Goal: Task Accomplishment & Management: Manage account settings

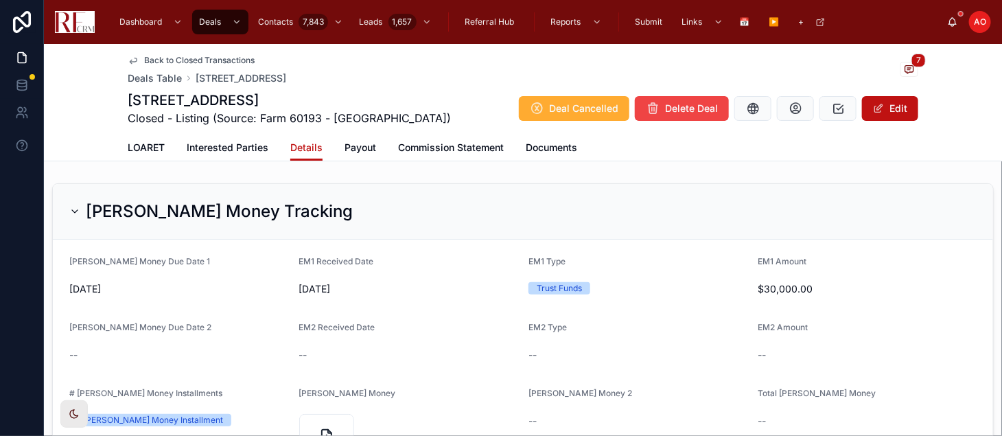
scroll to position [830, 0]
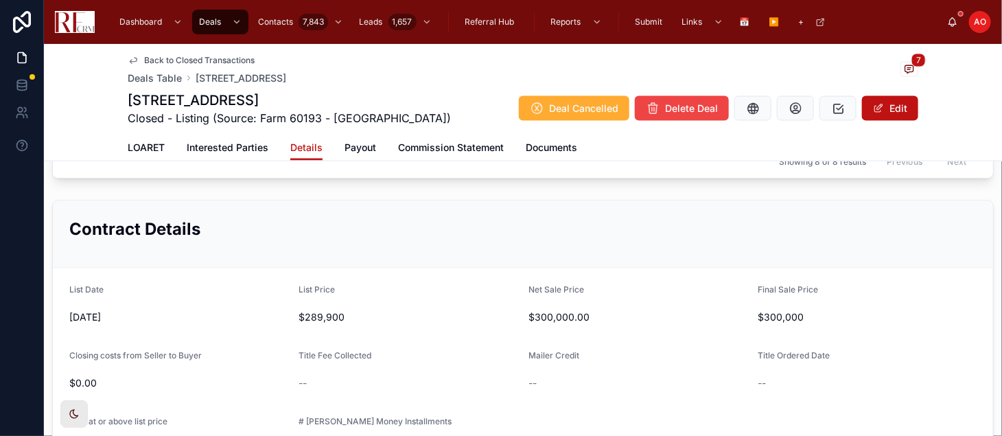
click at [286, 62] on div "Back to Closed Transactions" at bounding box center [207, 60] width 159 height 11
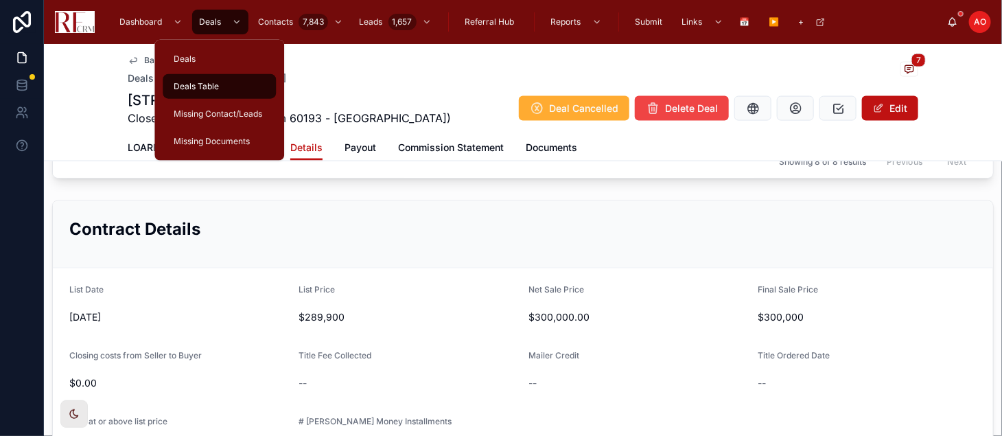
click at [203, 84] on span "Deals Table" at bounding box center [196, 86] width 45 height 11
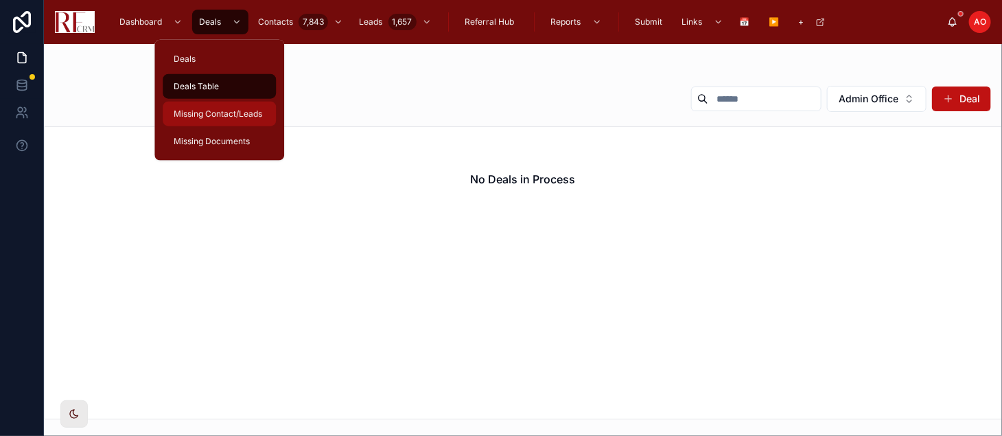
click at [215, 117] on span "Missing Contact/Leads" at bounding box center [218, 113] width 89 height 11
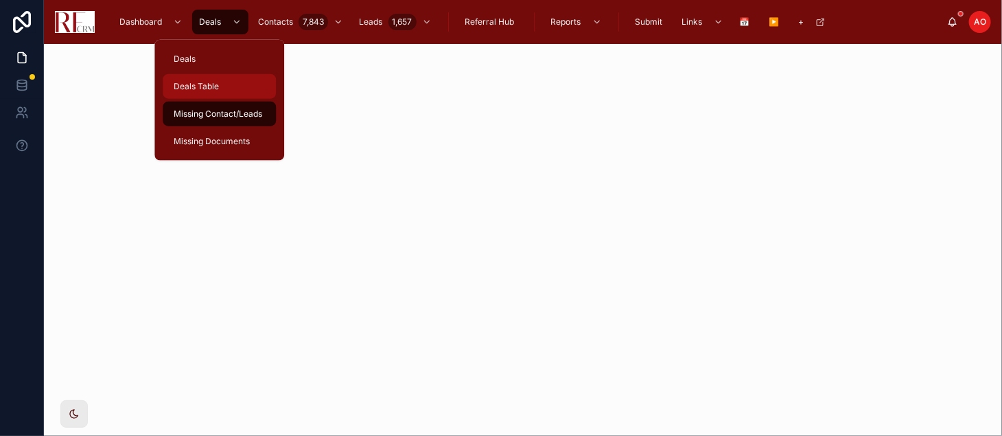
click at [212, 84] on span "Deals Table" at bounding box center [196, 86] width 45 height 11
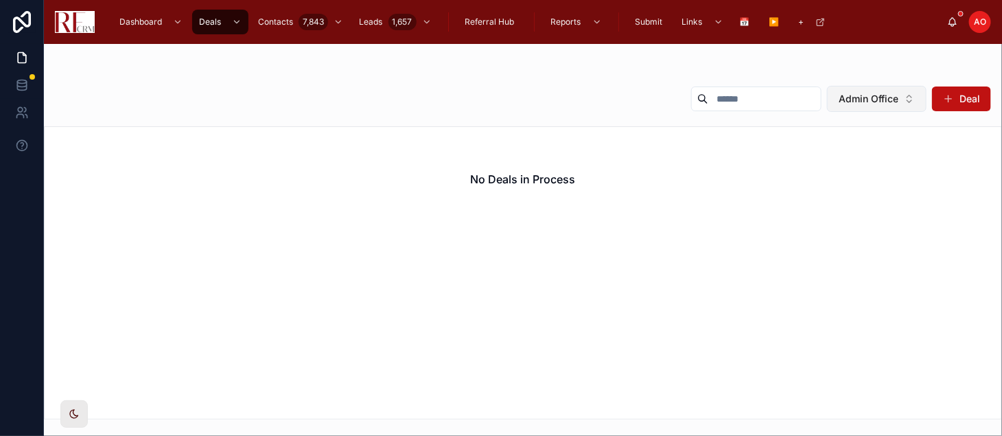
click at [886, 93] on span "Admin Office" at bounding box center [869, 99] width 60 height 14
click at [814, 161] on div "None" at bounding box center [877, 154] width 165 height 22
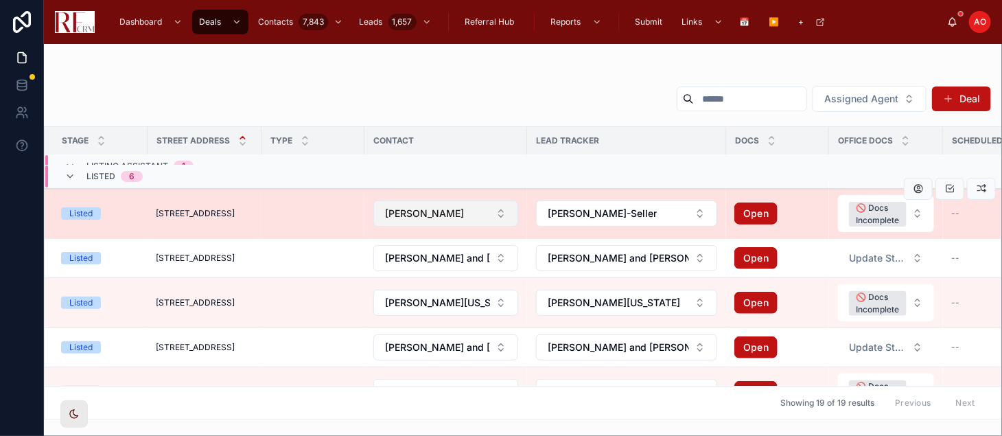
scroll to position [67, 0]
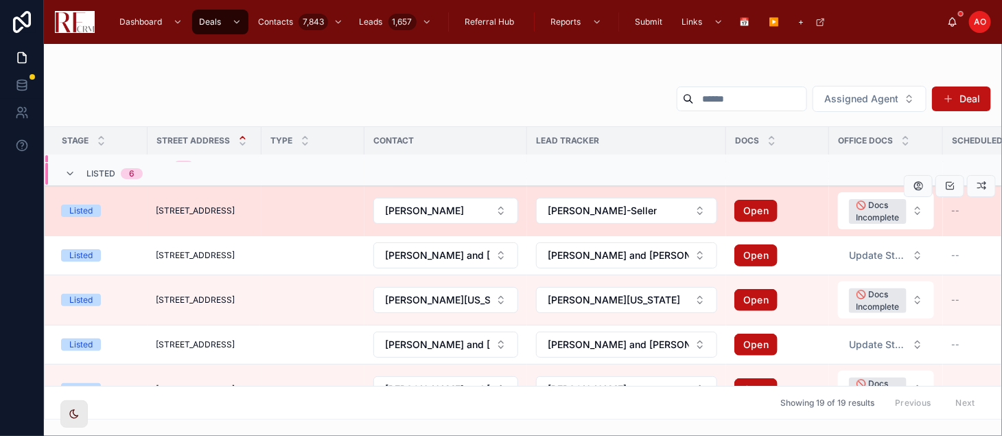
click at [205, 209] on span "[STREET_ADDRESS]" at bounding box center [195, 210] width 79 height 11
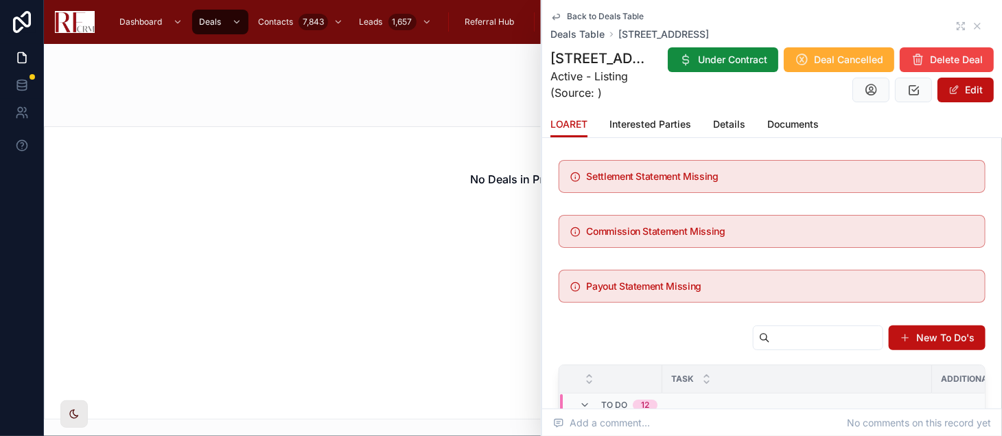
click at [593, 11] on span "Back to Deals Table" at bounding box center [605, 16] width 77 height 11
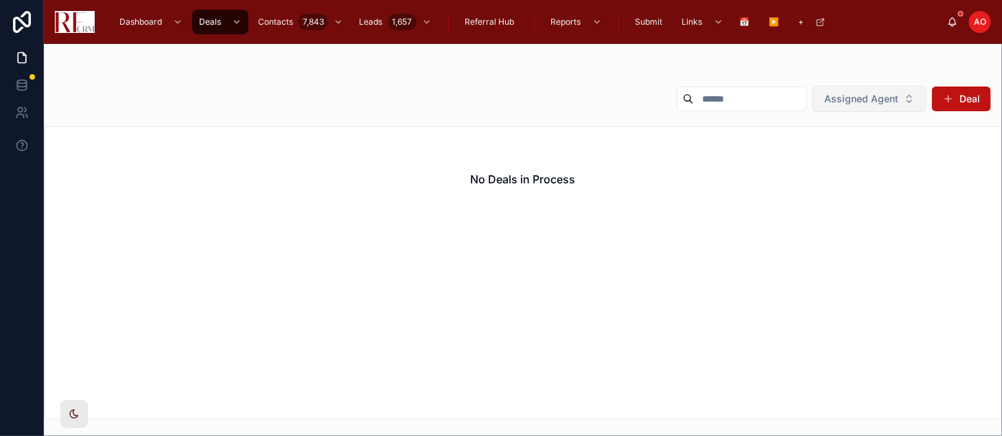
click at [882, 101] on span "Assigned Agent" at bounding box center [862, 99] width 74 height 14
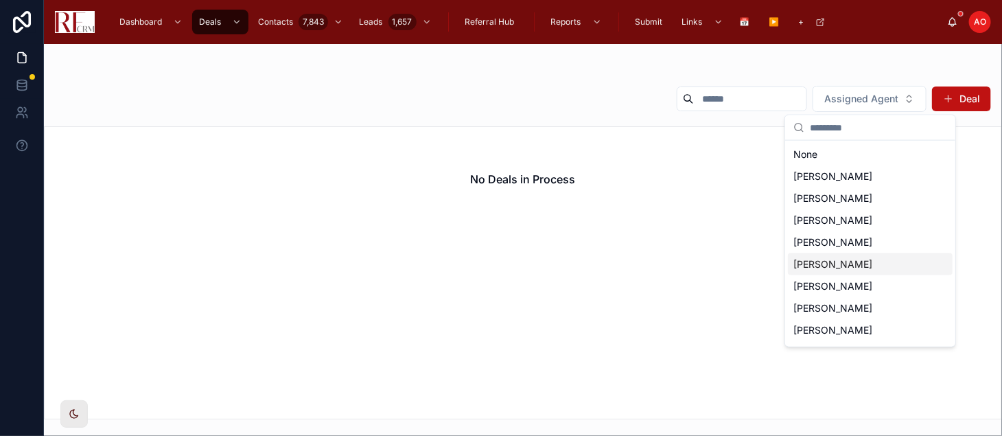
scroll to position [62, 0]
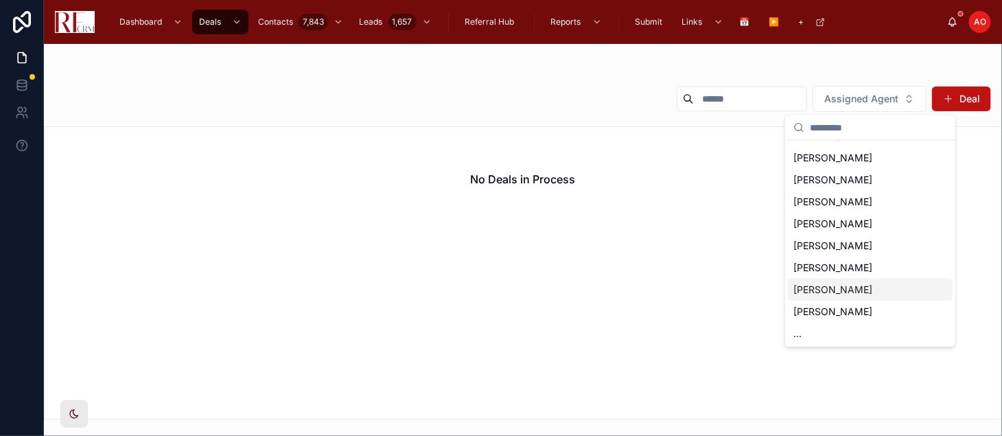
click at [841, 288] on span "[PERSON_NAME]" at bounding box center [833, 290] width 79 height 14
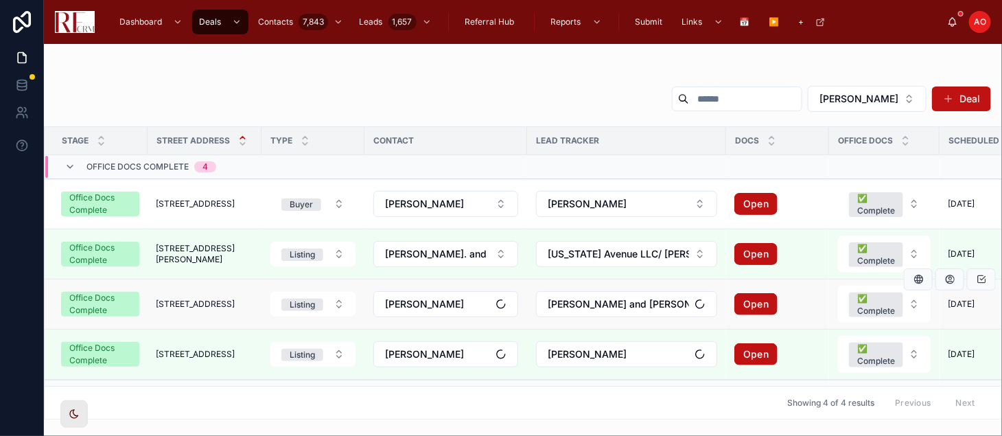
click at [201, 306] on span "[STREET_ADDRESS]" at bounding box center [195, 304] width 79 height 11
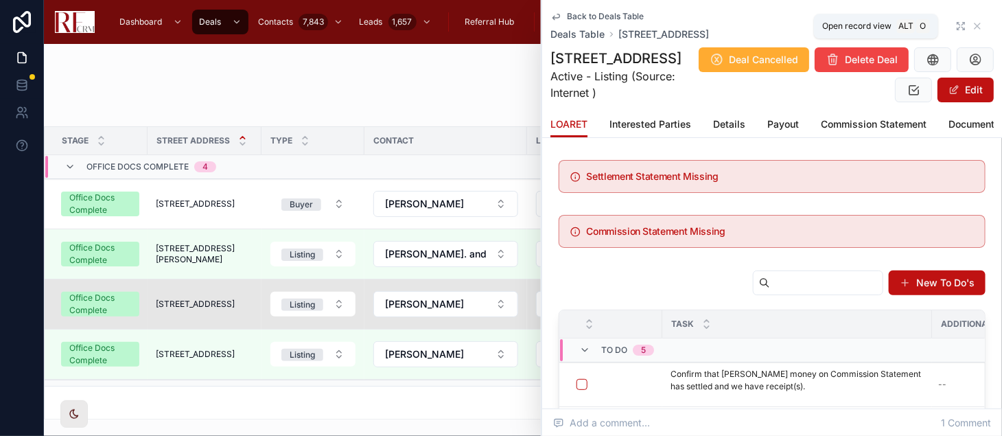
click at [956, 23] on icon at bounding box center [961, 26] width 11 height 11
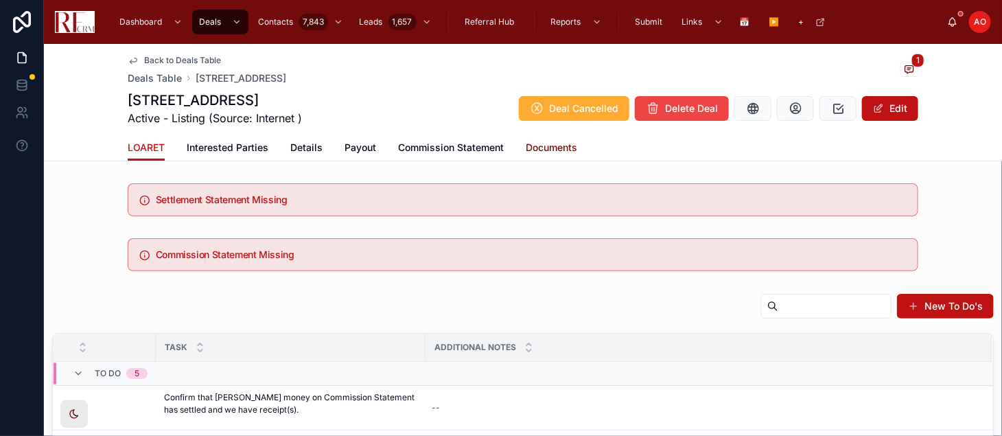
click at [546, 146] on span "Documents" at bounding box center [551, 148] width 51 height 14
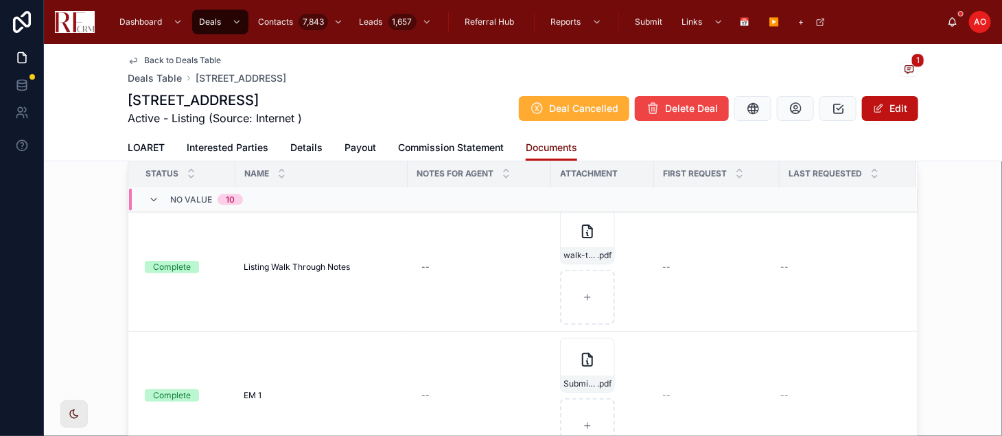
scroll to position [838, 0]
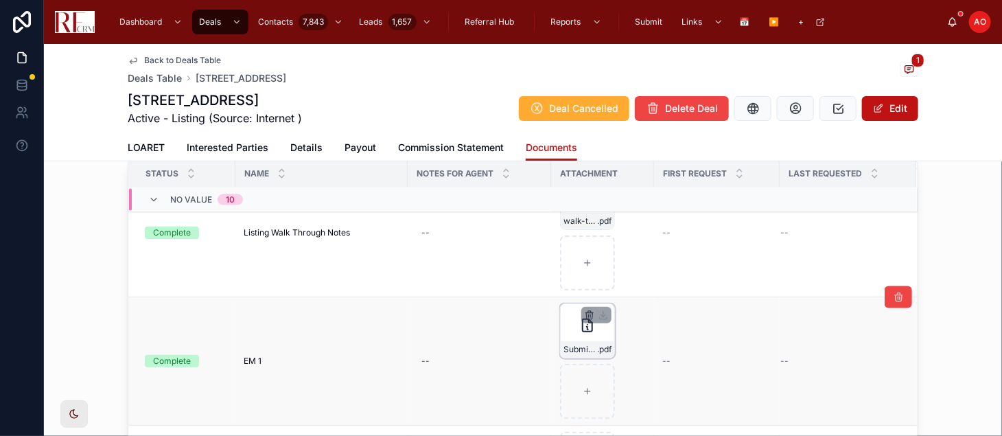
click at [589, 314] on icon "button" at bounding box center [589, 315] width 0 height 3
click at [612, 290] on icon "button" at bounding box center [612, 289] width 0 height 3
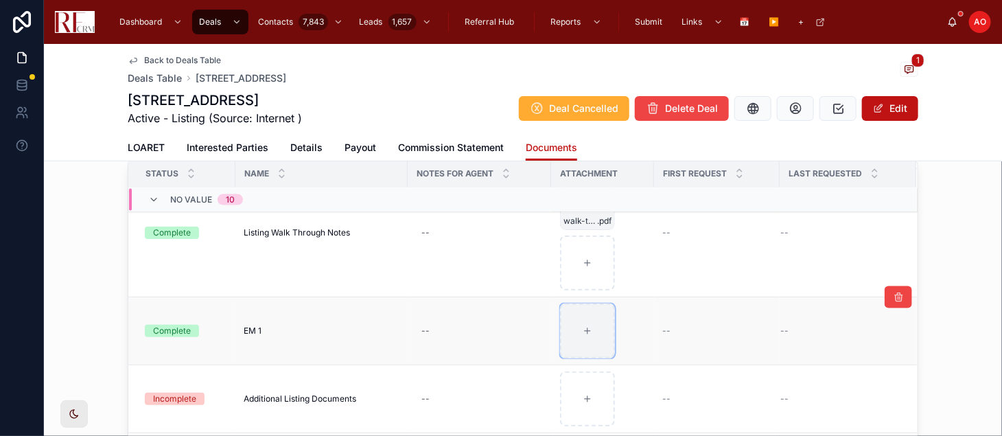
click at [583, 326] on icon at bounding box center [588, 331] width 10 height 10
click at [573, 326] on div at bounding box center [587, 330] width 55 height 55
type input "**********"
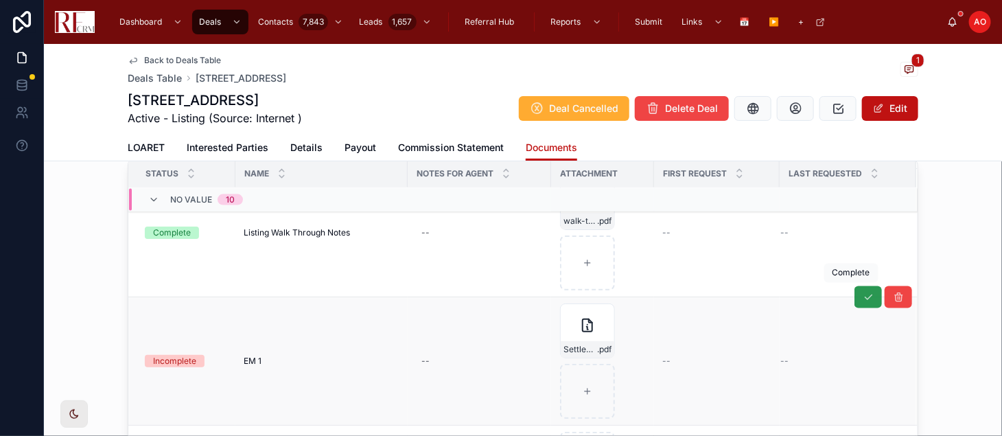
click at [863, 301] on icon at bounding box center [868, 297] width 11 height 11
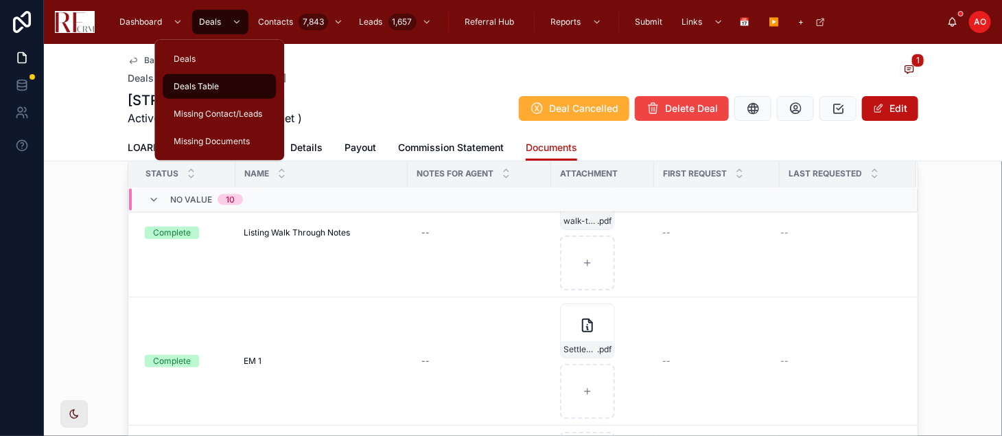
click at [207, 81] on span "Deals Table" at bounding box center [196, 86] width 45 height 11
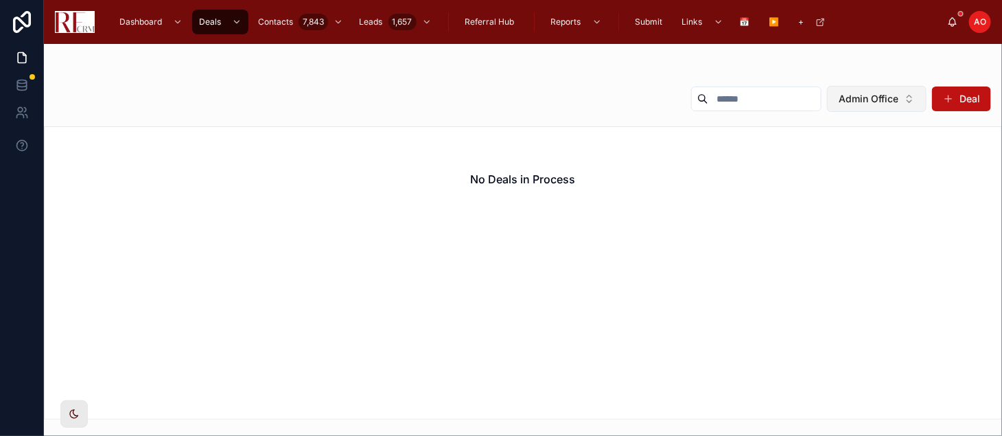
click at [886, 108] on button "Admin Office" at bounding box center [877, 99] width 100 height 26
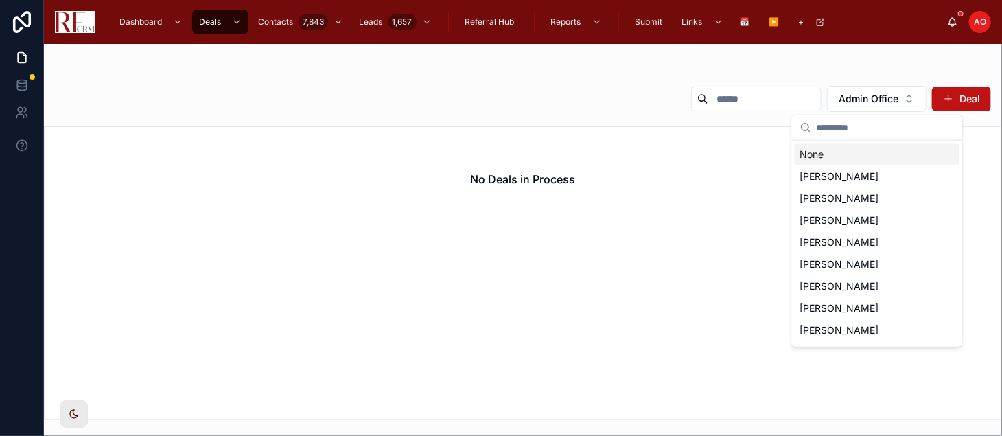
click at [845, 159] on div "None" at bounding box center [877, 154] width 165 height 22
